Goal: Transaction & Acquisition: Book appointment/travel/reservation

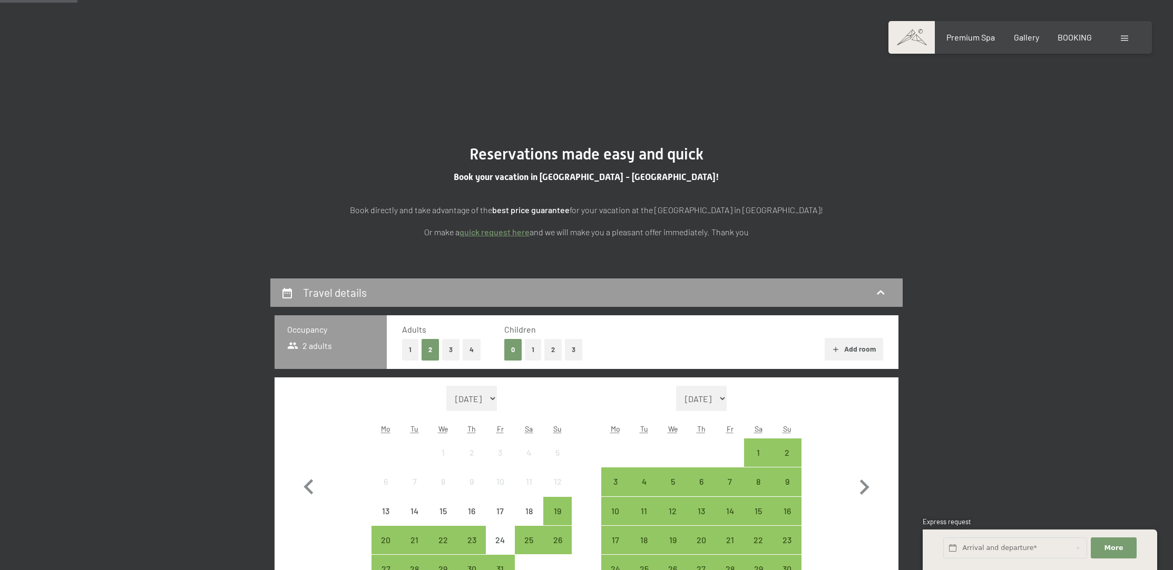
click at [863, 473] on icon "button" at bounding box center [864, 488] width 31 height 31
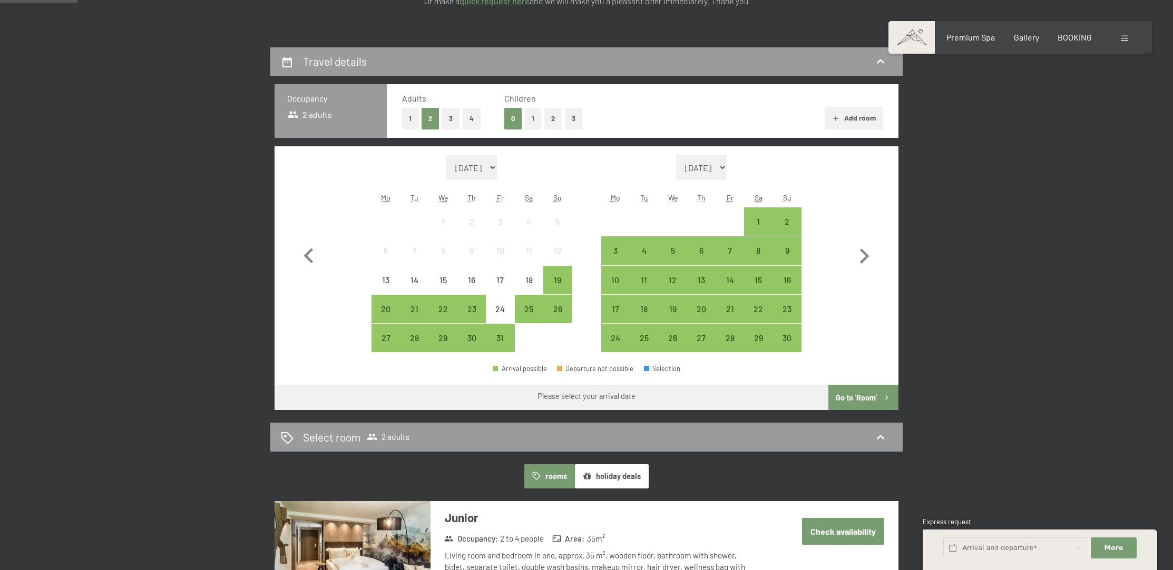
select select "[DATE]"
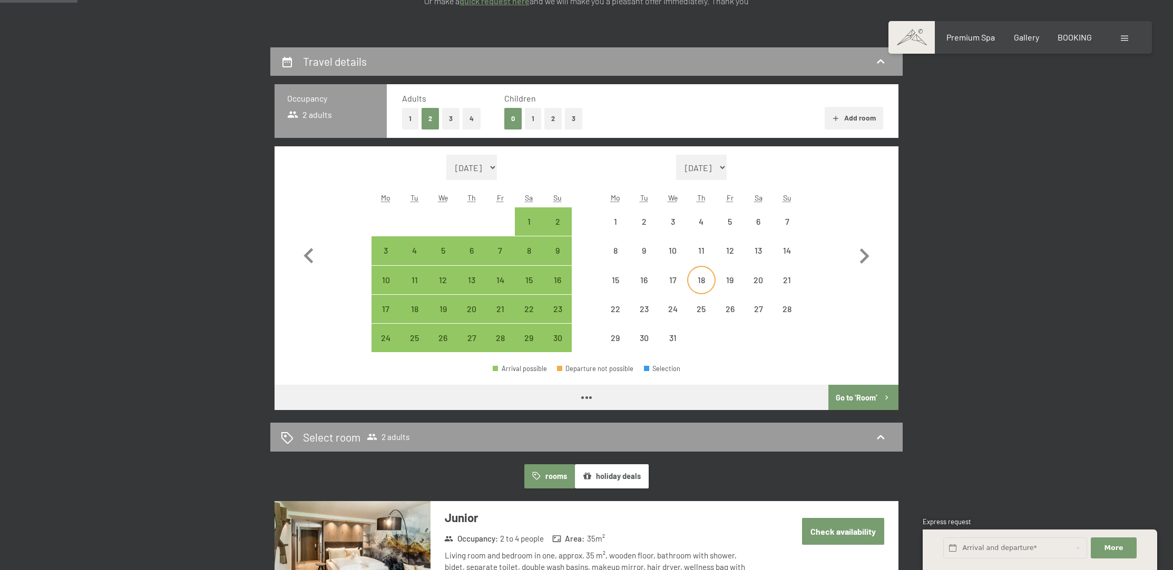
select select "[DATE]"
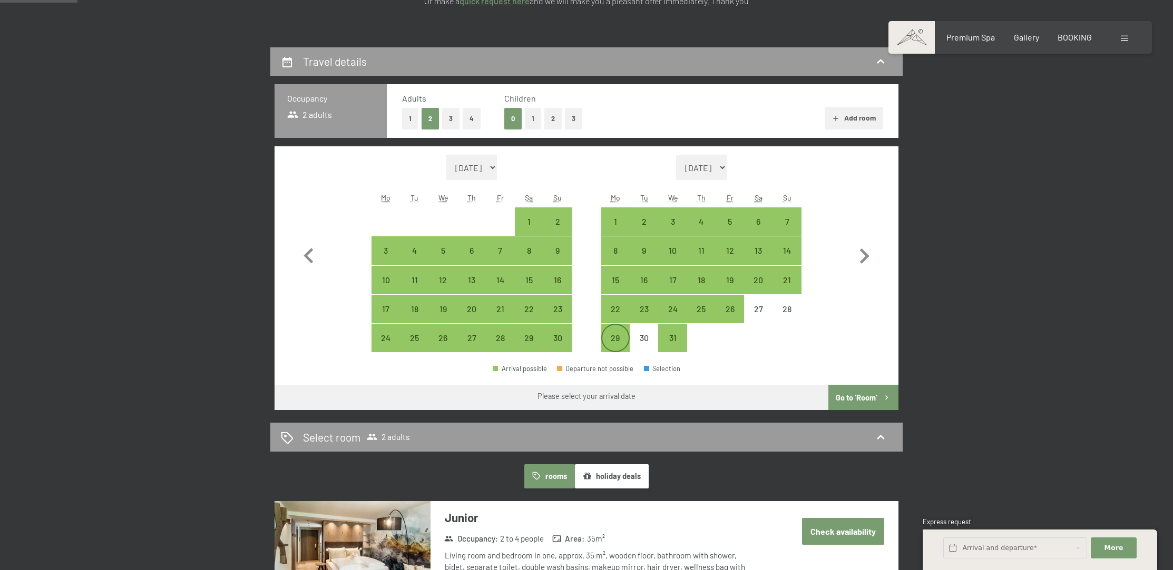
click at [616, 345] on div "29" at bounding box center [615, 347] width 26 height 26
select select "[DATE]"
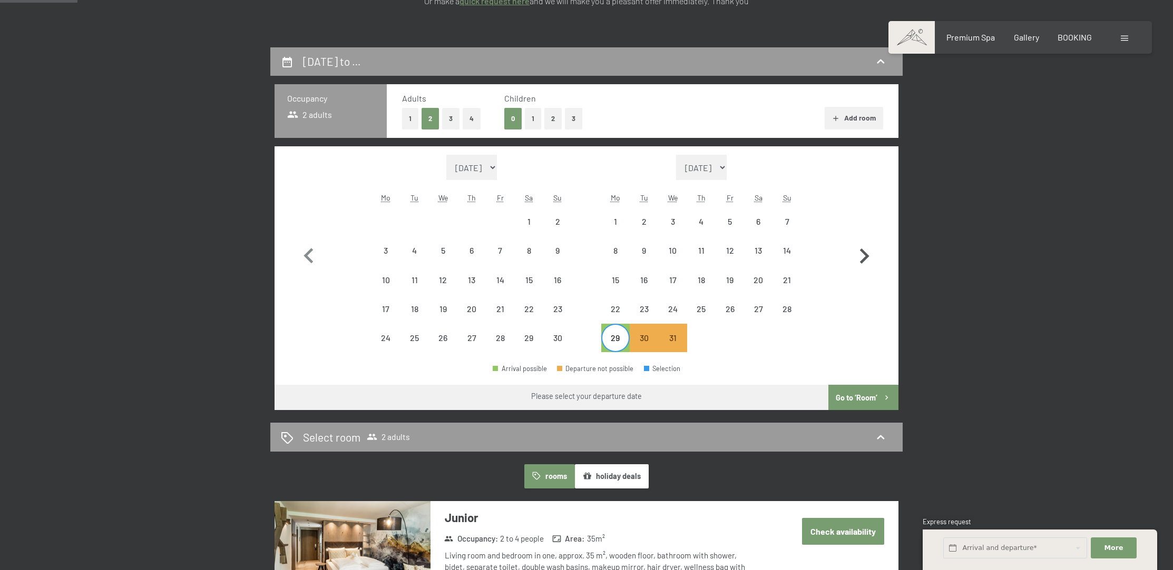
click at [861, 262] on icon "button" at bounding box center [864, 256] width 9 height 15
select select "[DATE]"
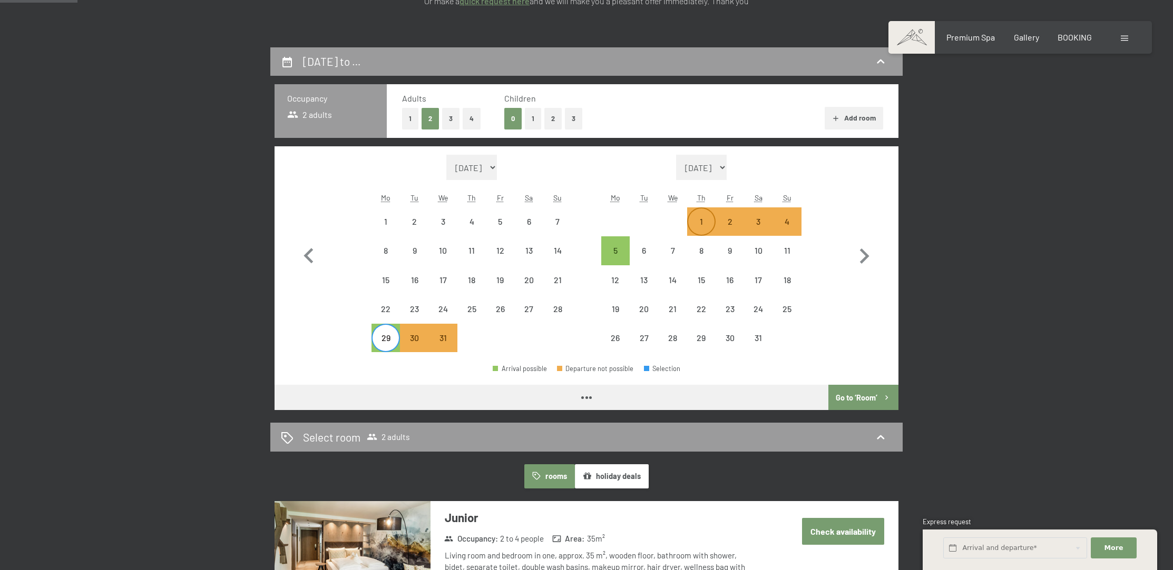
select select "[DATE]"
click at [310, 254] on icon "button" at bounding box center [308, 256] width 31 height 31
select select "[DATE]"
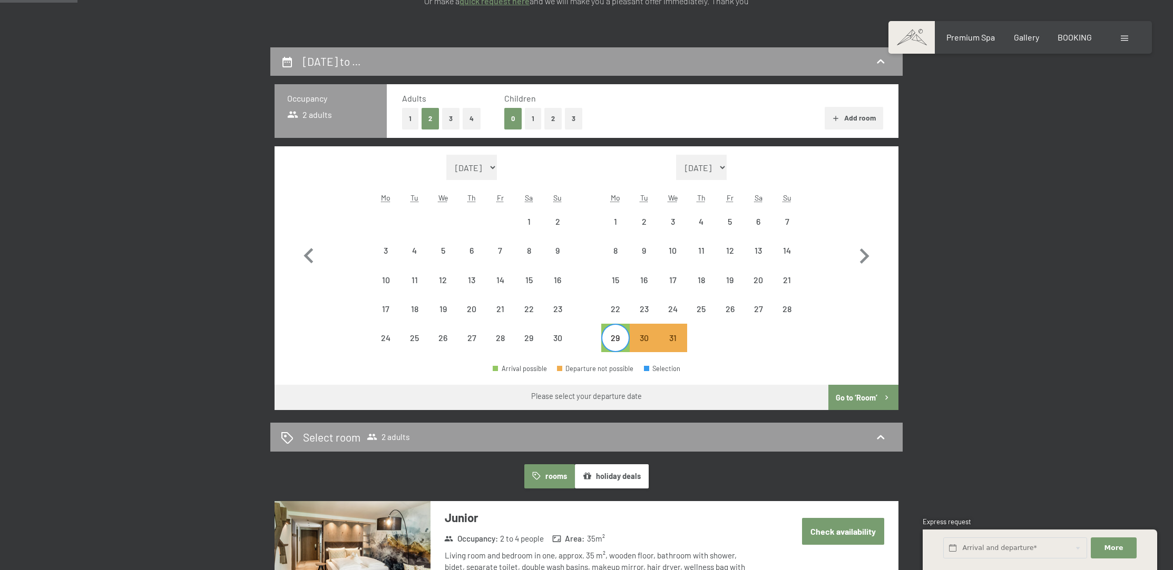
click at [695, 336] on div at bounding box center [701, 338] width 28 height 28
click at [672, 334] on div "31" at bounding box center [672, 347] width 26 height 26
select select "[DATE]"
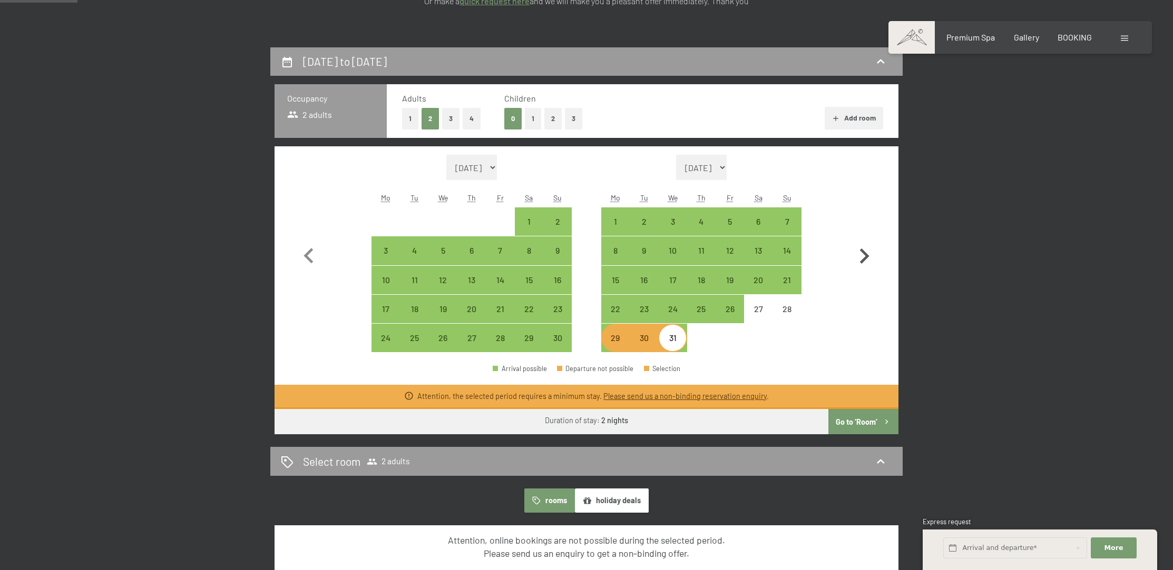
click at [864, 257] on icon "button" at bounding box center [864, 256] width 9 height 15
select select "[DATE]"
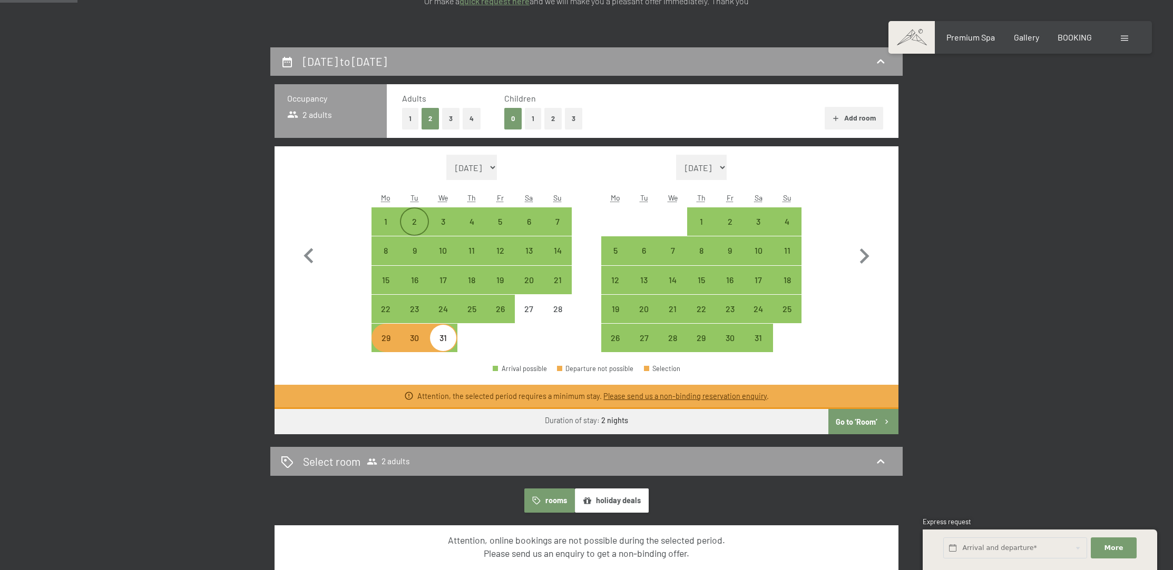
click at [412, 220] on div "2" at bounding box center [414, 231] width 26 height 26
select select "[DATE]"
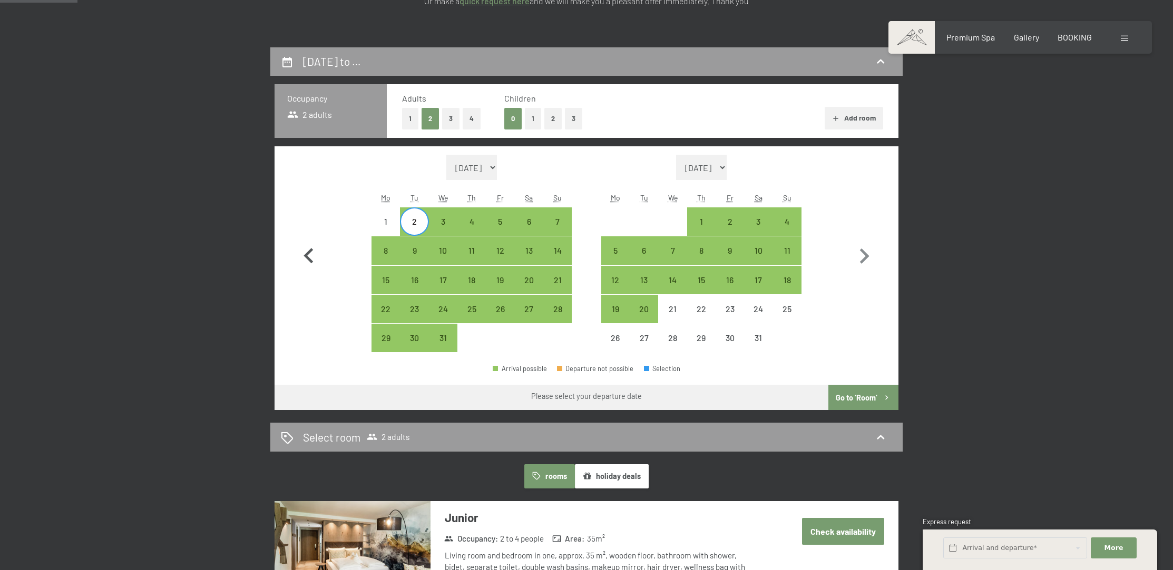
click at [301, 249] on icon "button" at bounding box center [308, 256] width 31 height 31
select select "[DATE]"
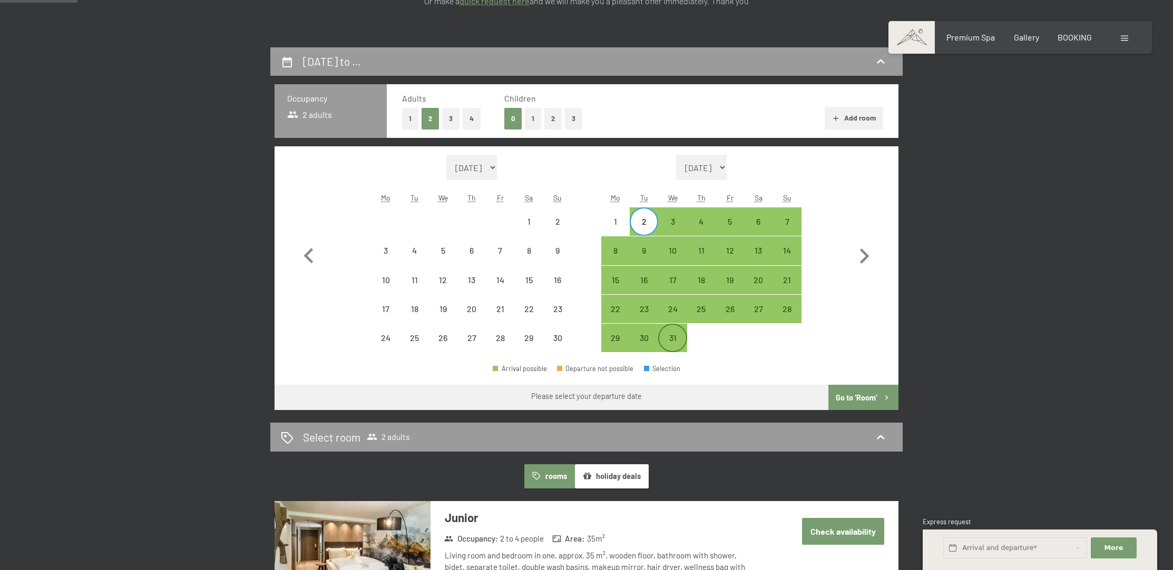
click at [671, 345] on div "31" at bounding box center [672, 347] width 26 height 26
select select "[DATE]"
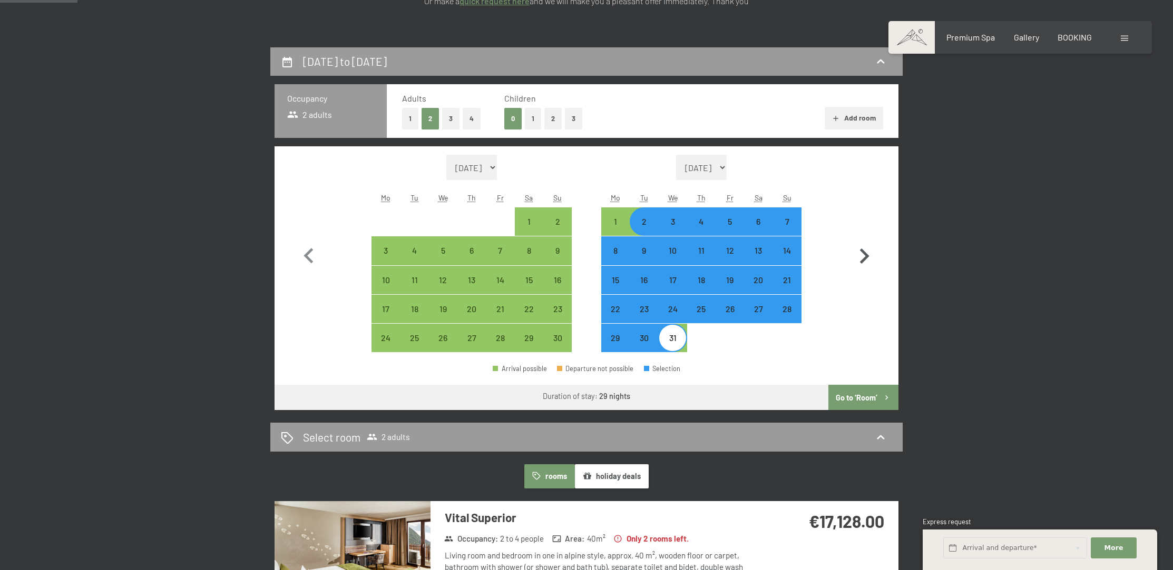
click at [861, 258] on icon "button" at bounding box center [864, 256] width 31 height 31
select select "[DATE]"
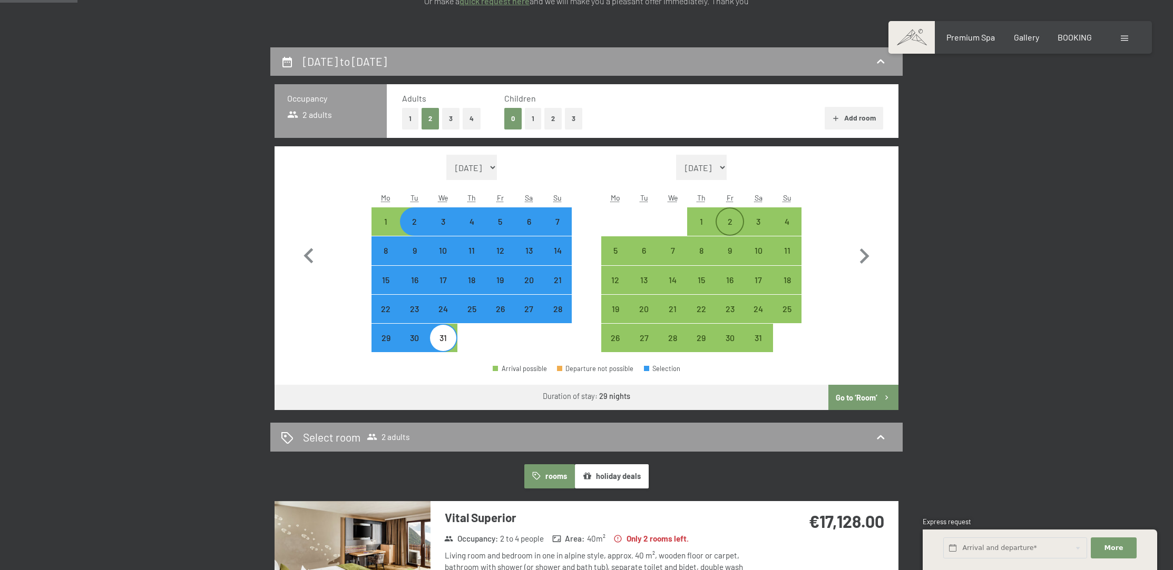
click at [722, 225] on div "2" at bounding box center [729, 231] width 26 height 26
select select "[DATE]"
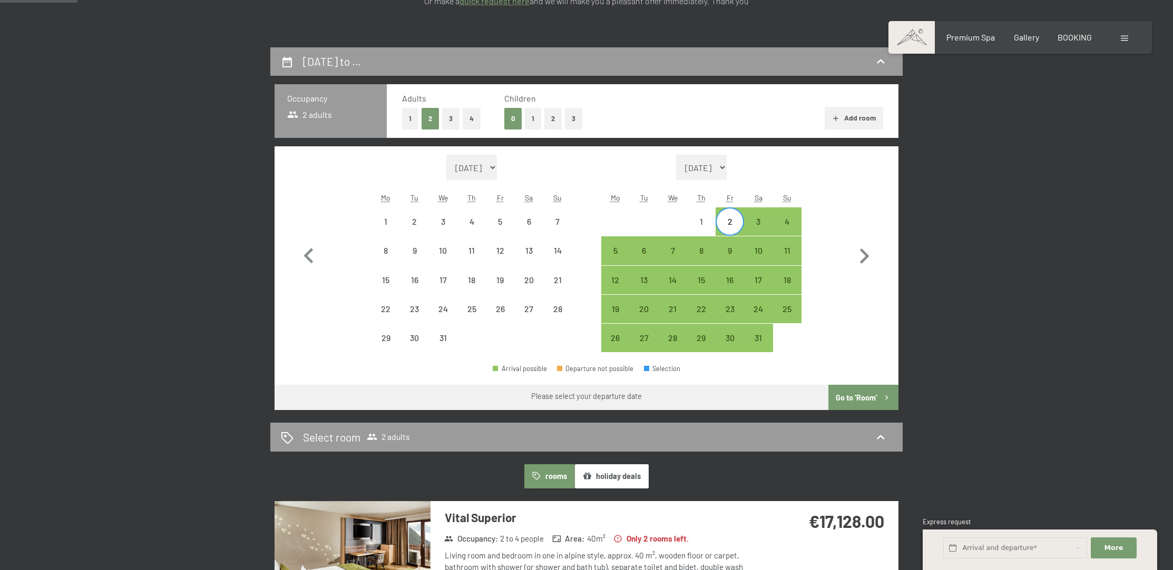
click at [729, 218] on div "2" at bounding box center [729, 231] width 26 height 26
select select "[DATE]"
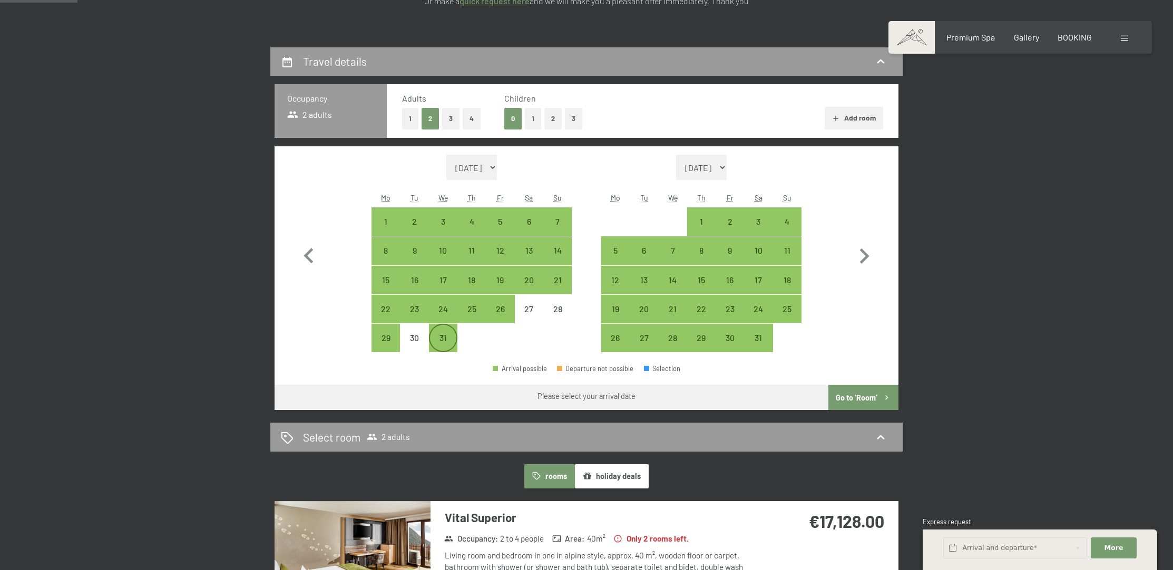
click at [442, 335] on div "31" at bounding box center [443, 347] width 26 height 26
select select "[DATE]"
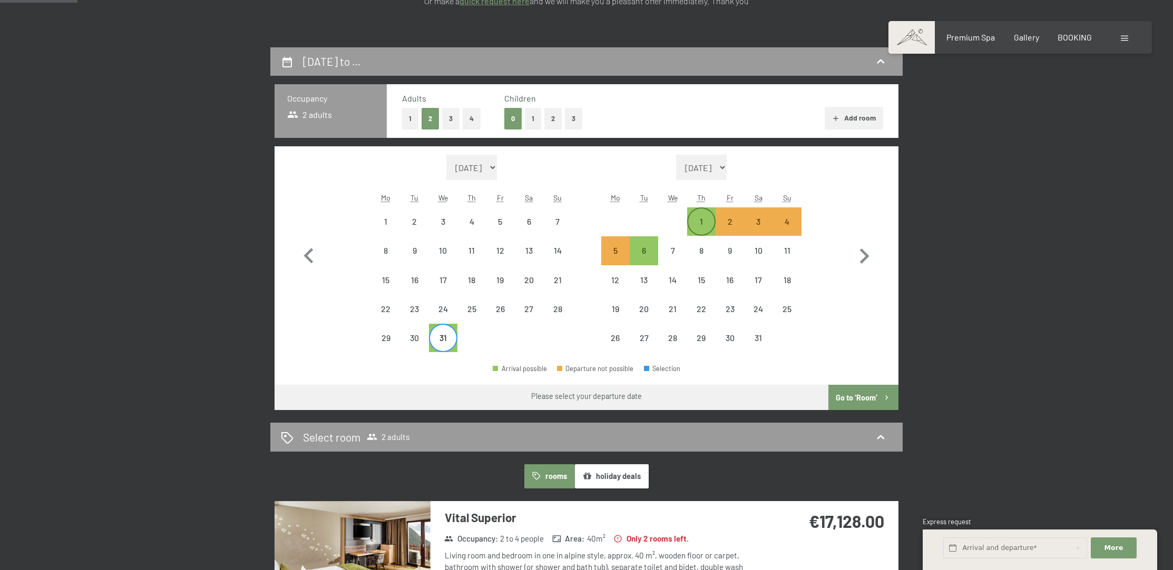
click at [702, 225] on div "1" at bounding box center [701, 231] width 26 height 26
select select "[DATE]"
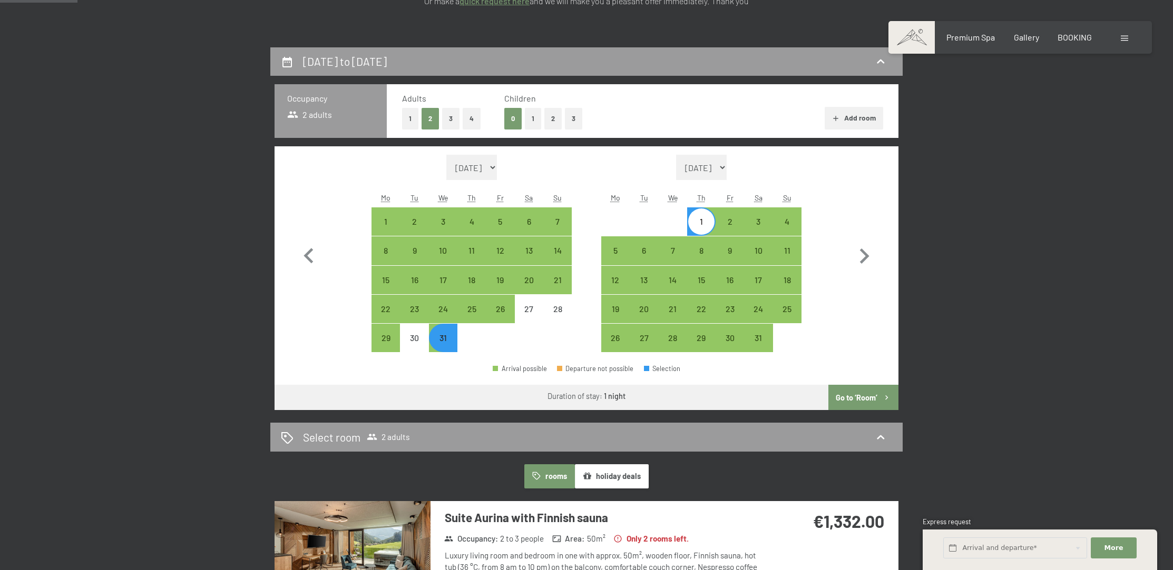
click at [856, 403] on button "Go to ‘Room’" at bounding box center [863, 397] width 70 height 25
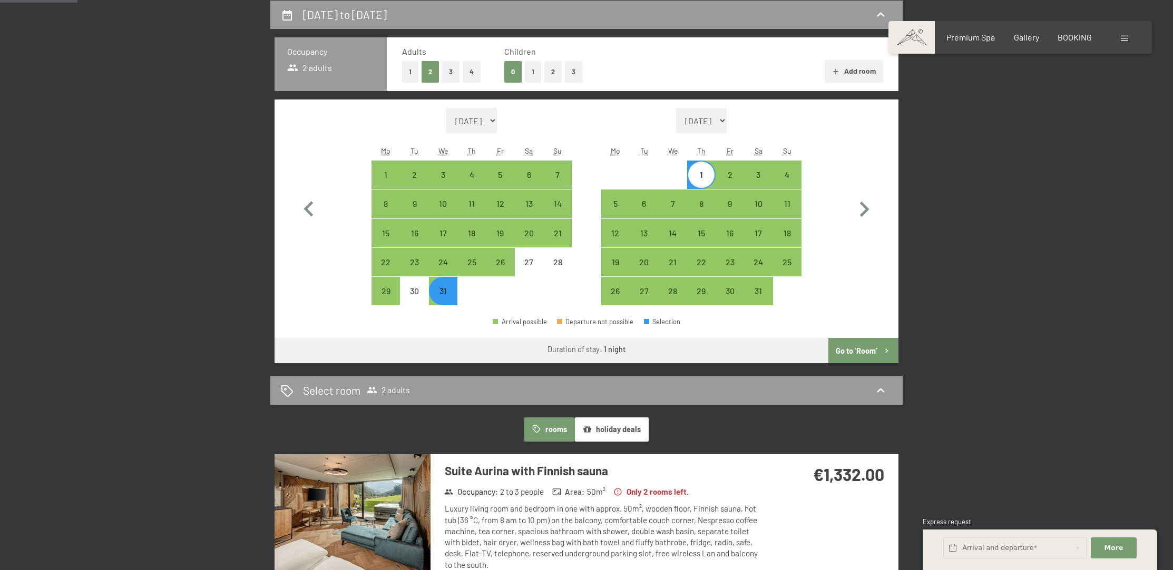
select select "[DATE]"
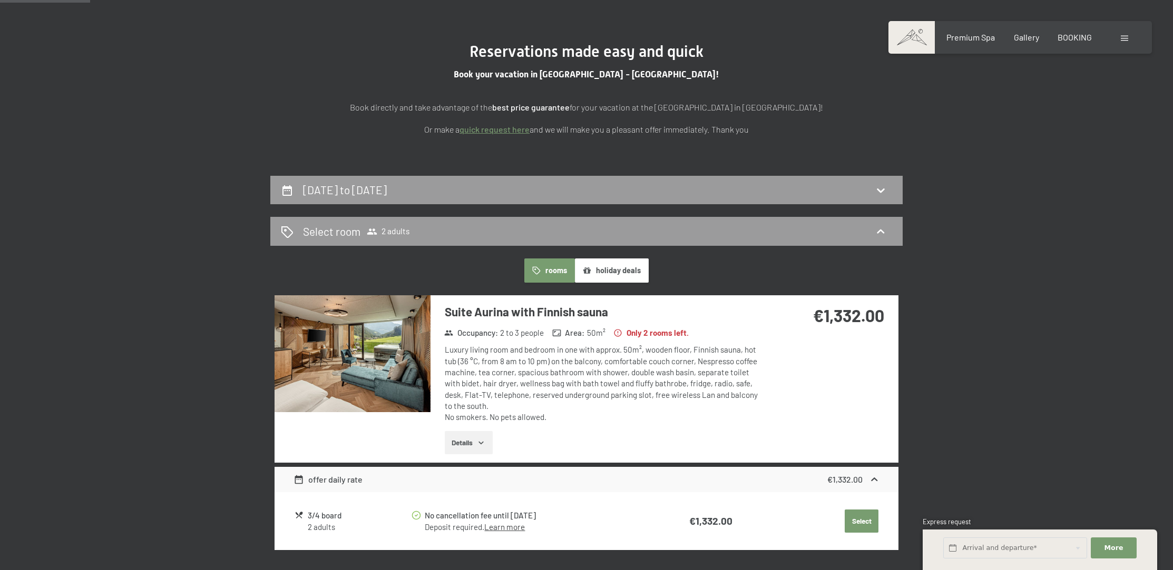
scroll to position [45, 0]
